Goal: Transaction & Acquisition: Purchase product/service

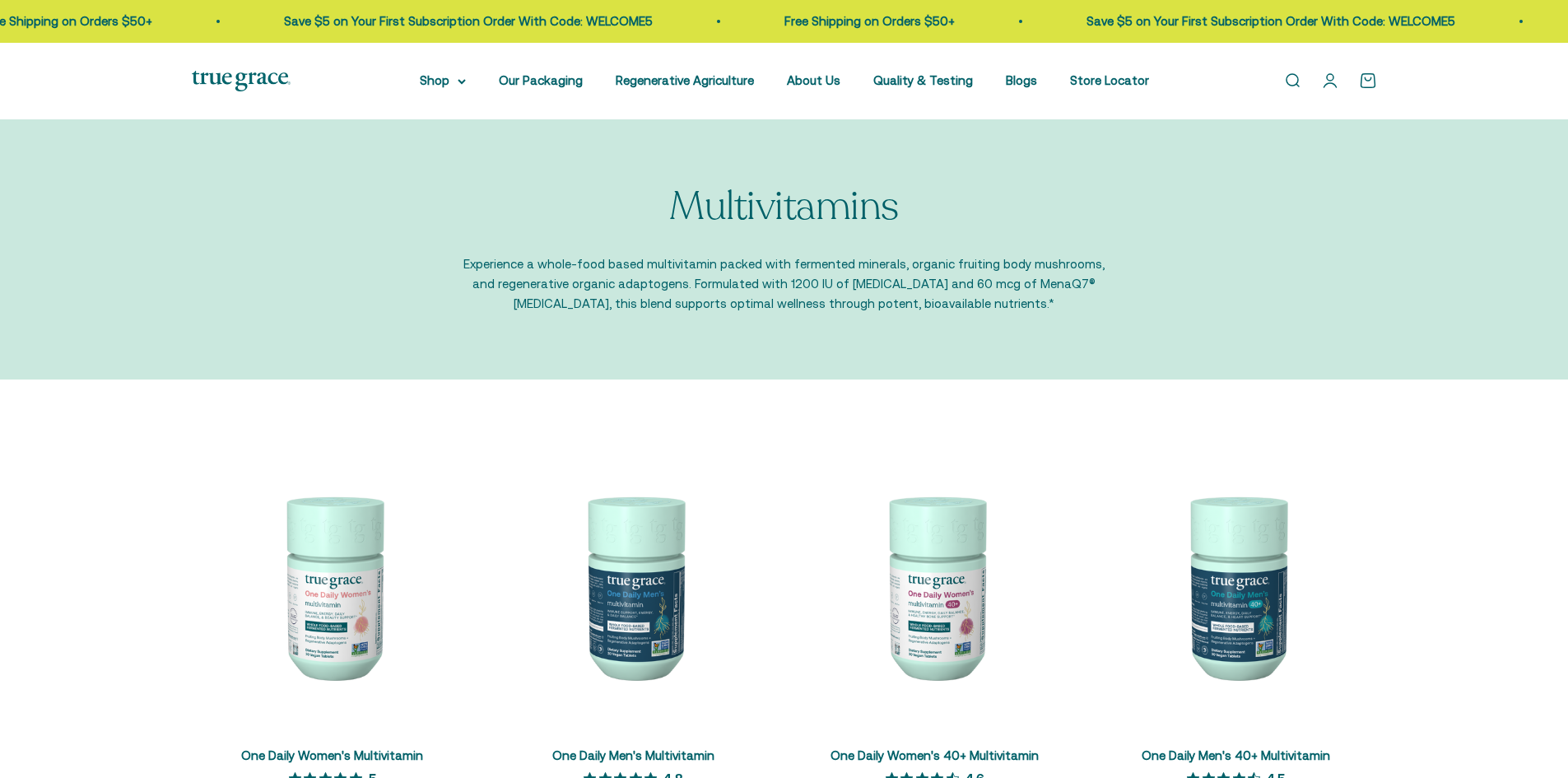
scroll to position [549, 0]
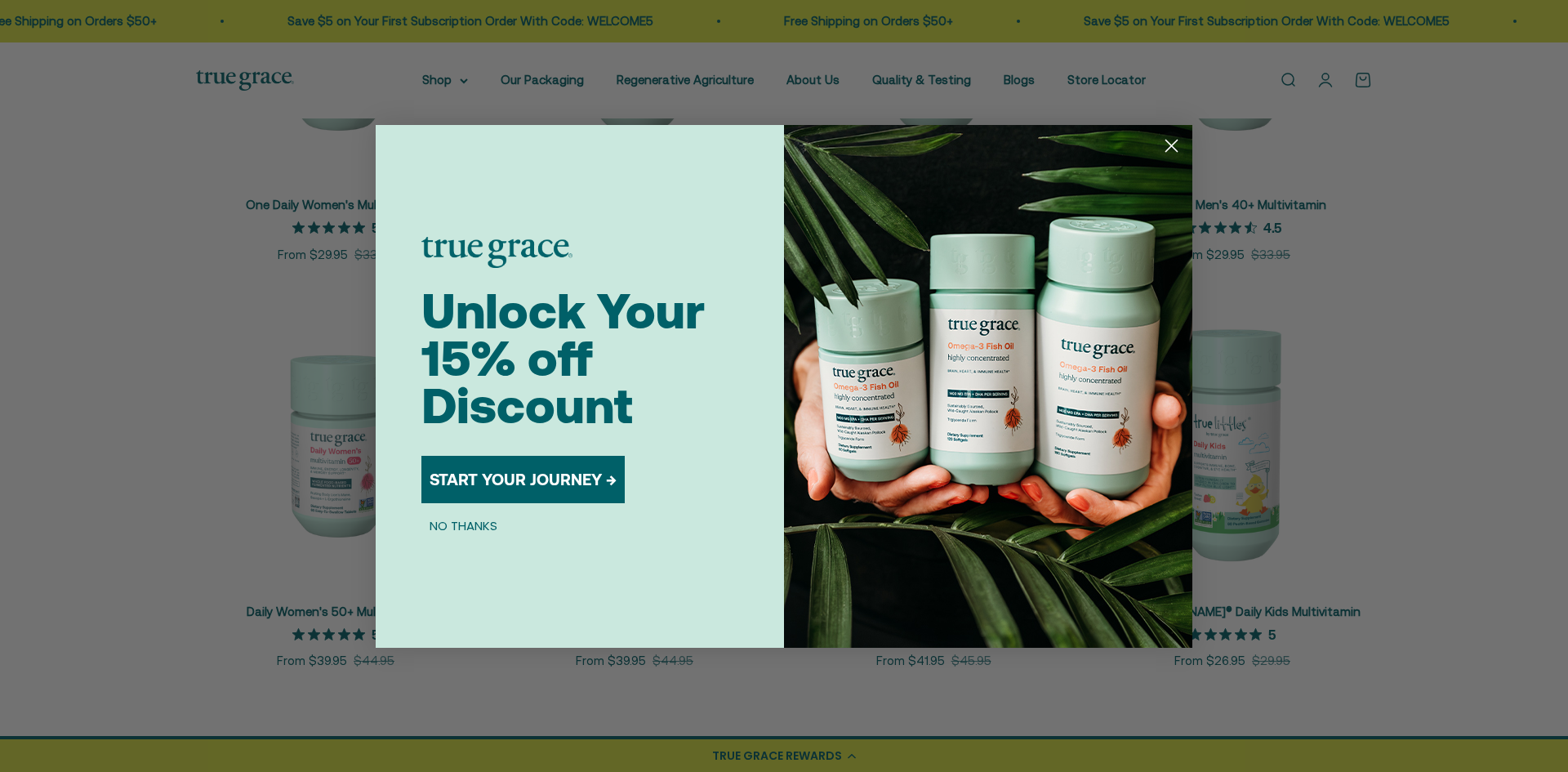
click at [1166, 139] on icon "Close dialog" at bounding box center [1172, 145] width 11 height 11
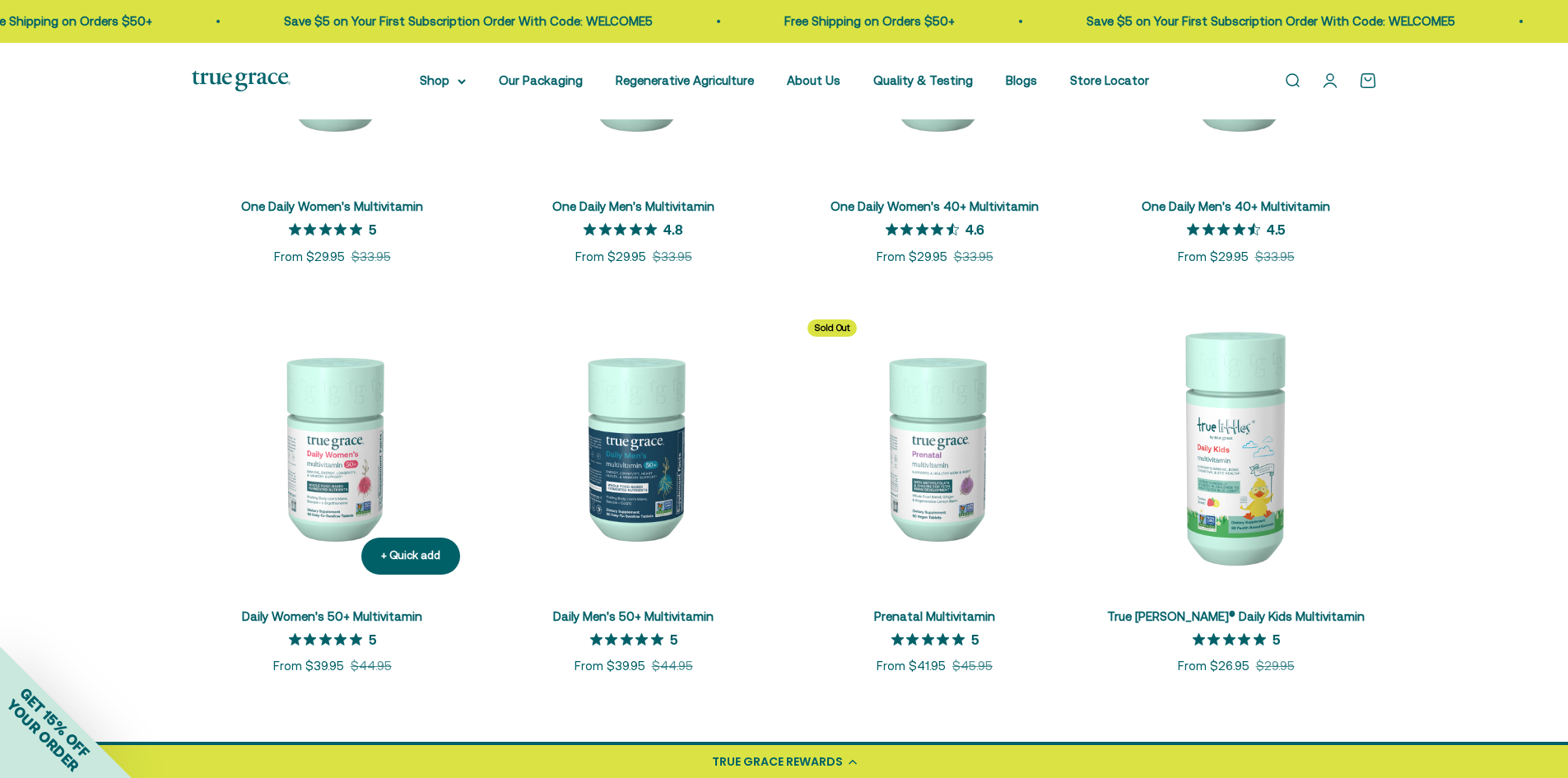
scroll to position [0, 0]
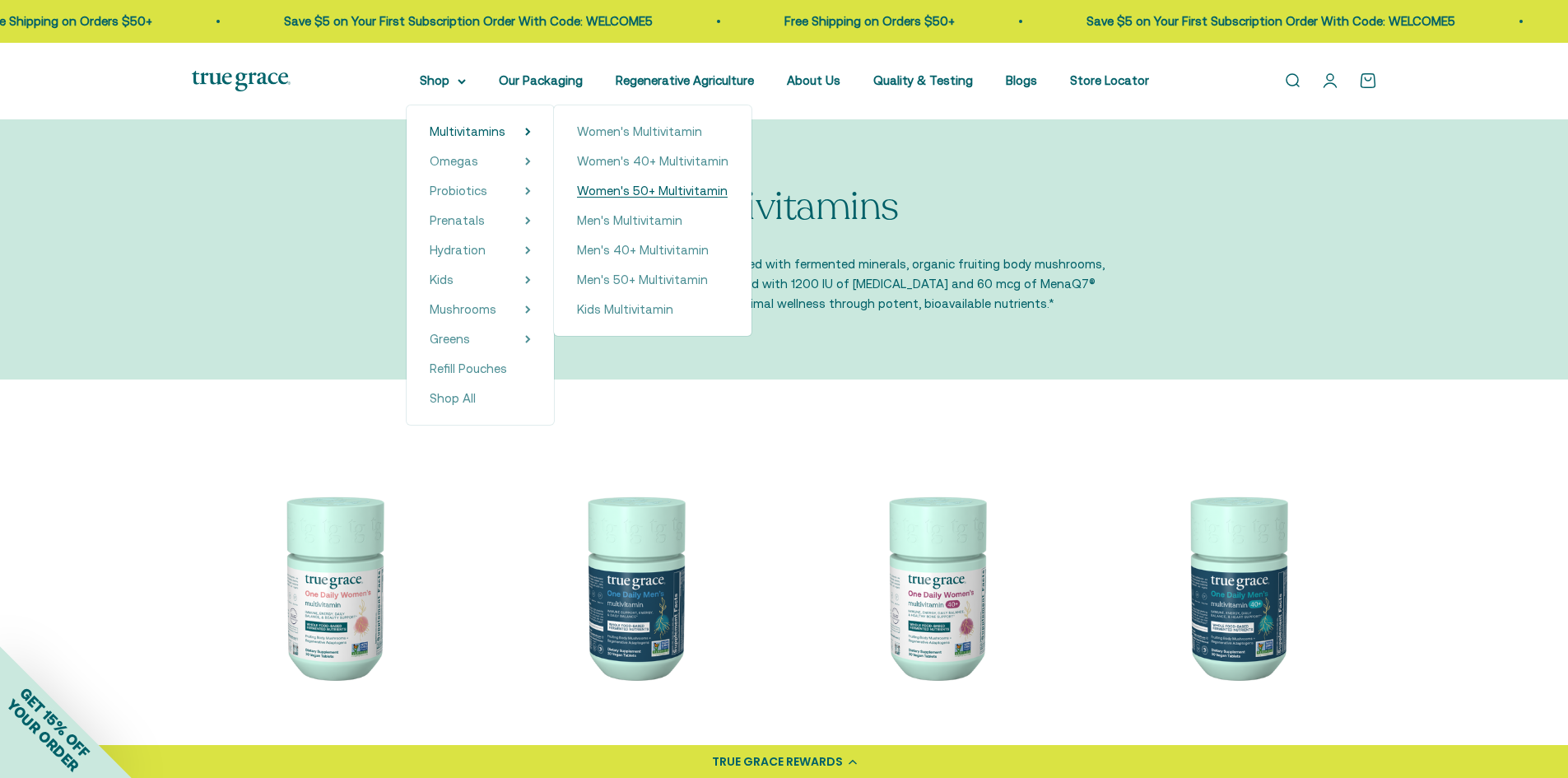
click at [629, 187] on span "Women's 50+ Multivitamin" at bounding box center [652, 190] width 151 height 14
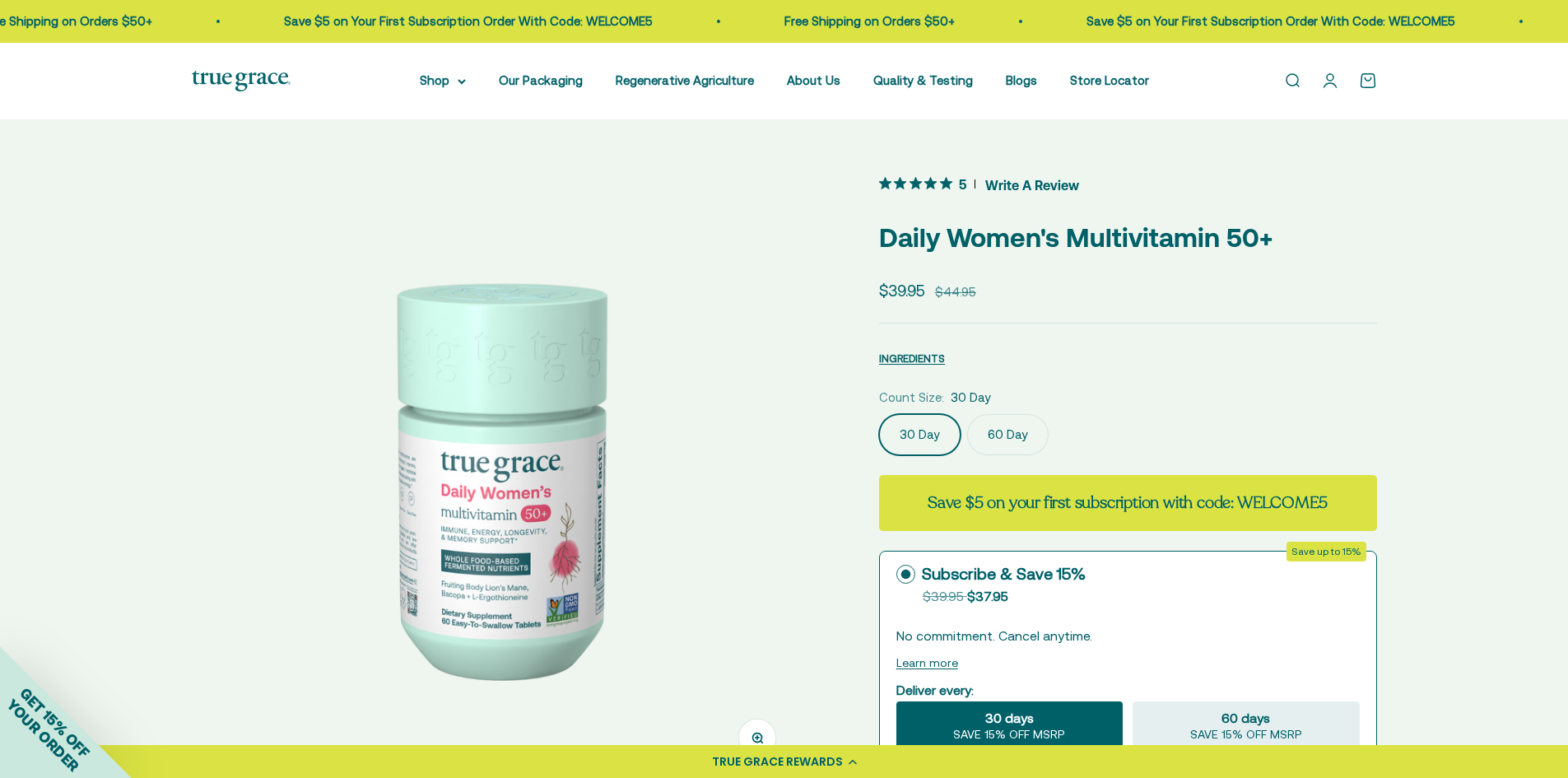
click at [1009, 427] on label "60 Day" at bounding box center [1008, 435] width 82 height 41
click at [879, 414] on input "60 Day" at bounding box center [879, 414] width 1 height 1
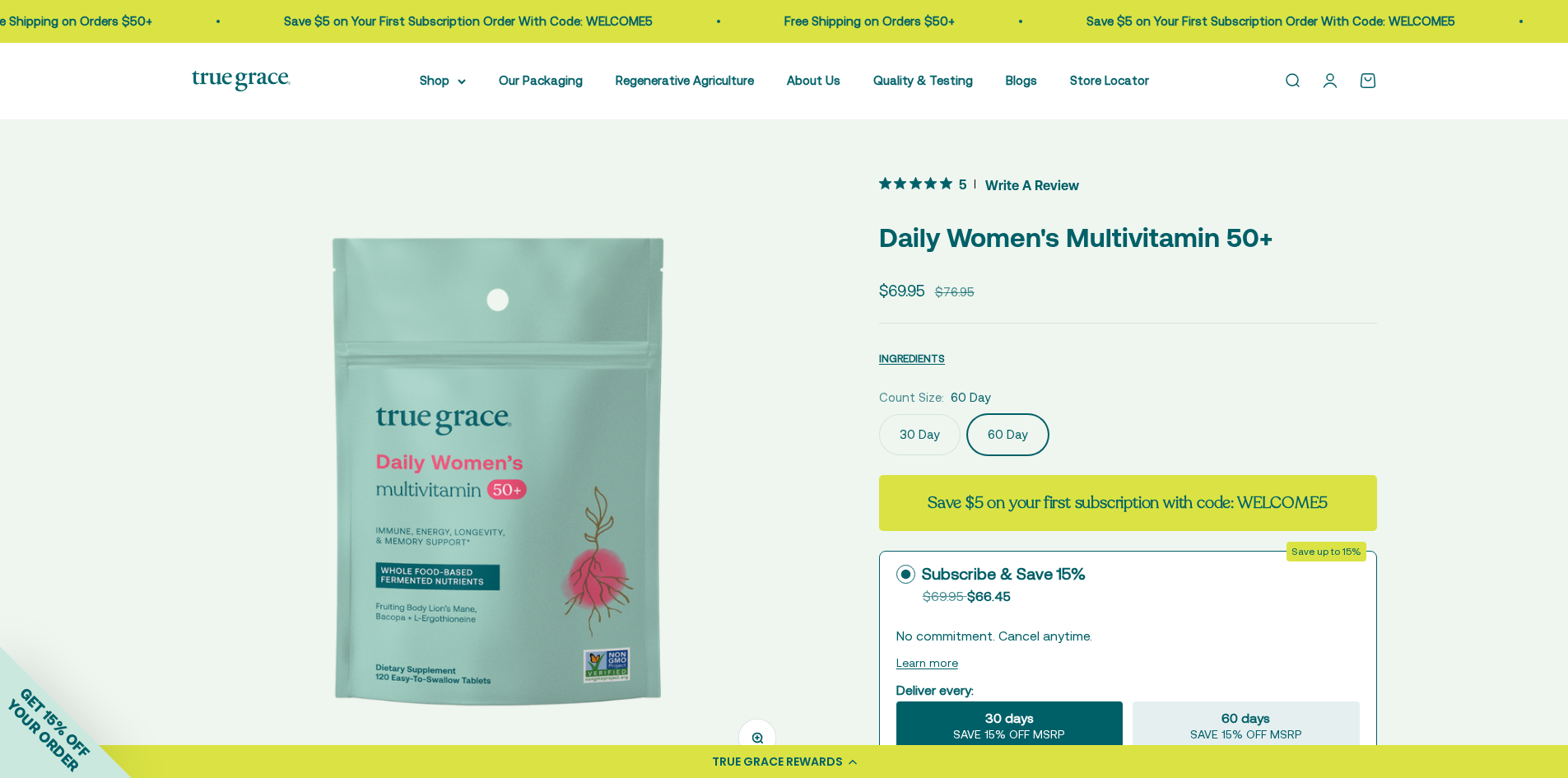
click at [912, 430] on label "30 Day" at bounding box center [919, 435] width 82 height 41
click at [879, 414] on input "30 Day" at bounding box center [879, 414] width 1 height 1
